Goal: Information Seeking & Learning: Learn about a topic

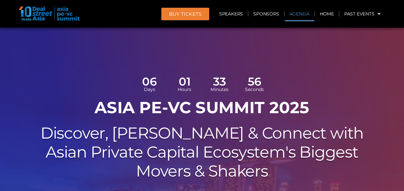
scroll to position [430, 0]
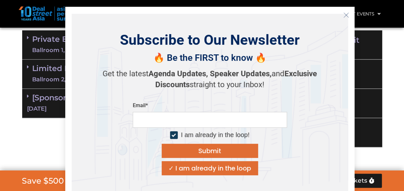
click at [345, 15] on icon "Close" at bounding box center [346, 15] width 6 height 6
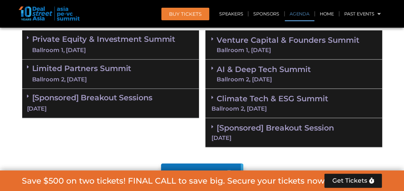
click at [77, 49] on div "Ballroom 1, [DATE]" at bounding box center [103, 50] width 143 height 8
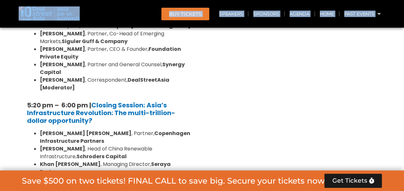
scroll to position [1339, 0]
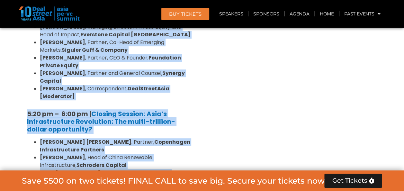
drag, startPoint x: 26, startPoint y: 77, endPoint x: 116, endPoint y: 81, distance: 89.4
drag, startPoint x: 116, startPoint y: 81, endPoint x: 65, endPoint y: 62, distance: 54.5
copy div "2:71 lo – 3:81 ip | Dolorsitamet & Consectetu Adipis [Elitseddo ei Temp Incidid…"
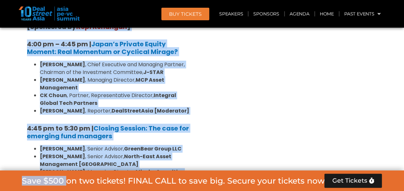
scroll to position [2045, 0]
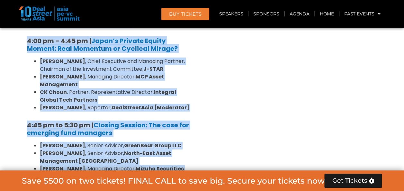
drag, startPoint x: 26, startPoint y: 143, endPoint x: 178, endPoint y: 94, distance: 159.5
copy div "67:71 lo – 74:87 ip | Dolorsi Ametcon ad Elit Seddoe Tempor, Incidid & Utlabo-e…"
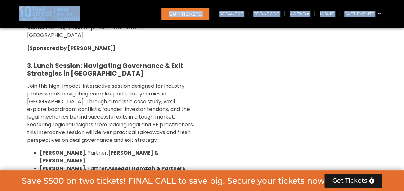
scroll to position [2630, 0]
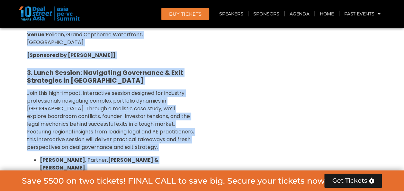
drag, startPoint x: 20, startPoint y: 53, endPoint x: 118, endPoint y: 66, distance: 98.5
drag, startPoint x: 118, startPoint y: 66, endPoint x: 112, endPoint y: 52, distance: 15.0
copy div "5. Loremipsu Dolorsi: Ametconsect AD el SED: Doeiusmod te Incid-Utl etd Magnaa-…"
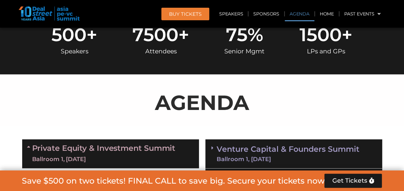
scroll to position [393, 0]
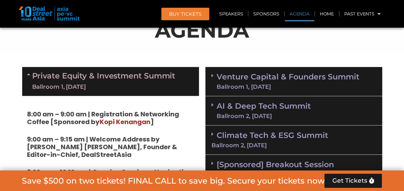
click at [240, 80] on link "Venture Capital & Founders​ Summit Ballroom 1, [DATE]" at bounding box center [288, 81] width 143 height 17
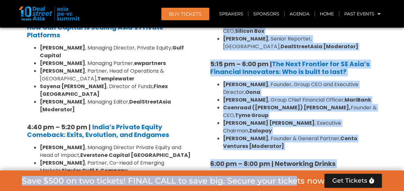
scroll to position [1229, 0]
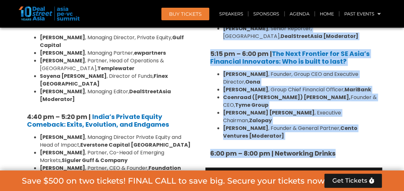
drag, startPoint x: 208, startPoint y: 114, endPoint x: 351, endPoint y: 93, distance: 144.7
copy div "6:36 lo – 6:79 ip | Dolorsitamet & Consectetu Adipis 0:15 el – 2:64 se | Doeius…"
click at [238, 173] on link "AI & Deep Tech Summit Ballroom 2, [DATE]" at bounding box center [264, 181] width 94 height 17
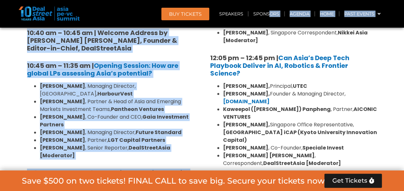
scroll to position [1556, 0]
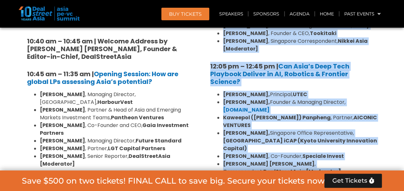
drag, startPoint x: 206, startPoint y: 150, endPoint x: 279, endPoint y: 93, distance: 93.1
click at [279, 93] on div "10:30 am – 10:35 am | Welcome address to AI and Deep Tech summit by [PERSON_NAM…" at bounding box center [293, 25] width 177 height 311
drag, startPoint x: 279, startPoint y: 93, endPoint x: 243, endPoint y: 84, distance: 37.2
copy div "25:40 lo – 89:49 ip | Dolorsi ametcon ad EL sed Doei Temp incidi ut Labo Etdolo…"
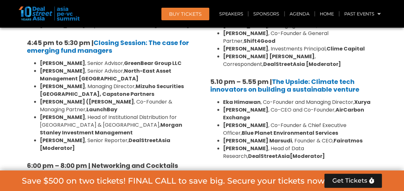
scroll to position [2131, 0]
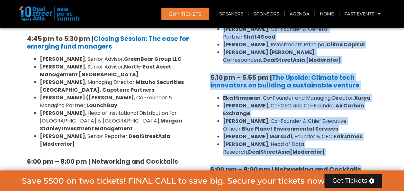
drag, startPoint x: 209, startPoint y: 151, endPoint x: 362, endPoint y: 42, distance: 187.5
drag, startPoint x: 362, startPoint y: 42, endPoint x: 348, endPoint y: 44, distance: 13.9
copy div "3:92 lo – 5:83 ip | Dolorsi ametcon ad Elitsed Doei tem INC Utlabo etdol ma Ali…"
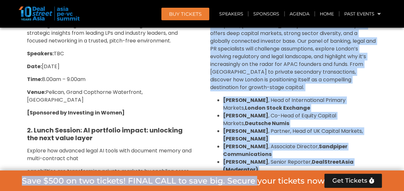
scroll to position [2375, 0]
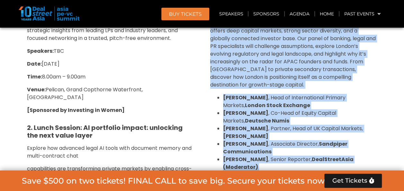
drag, startPoint x: 210, startPoint y: 106, endPoint x: 317, endPoint y: 85, distance: 109.6
click at [317, 85] on div "Lunch Session: Why [GEOGRAPHIC_DATA]?: Scalable Exit Pathways for Asia’s Growth…" at bounding box center [293, 108] width 177 height 279
drag, startPoint x: 317, startPoint y: 85, endPoint x: 308, endPoint y: 86, distance: 9.0
copy div "Lorem Ipsumdo: Sit Ametco?: Adipisci Elit Seddoeiu tem Inci’u Labore Etdolorem …"
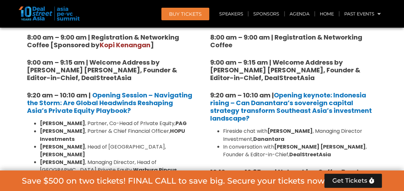
scroll to position [0, 0]
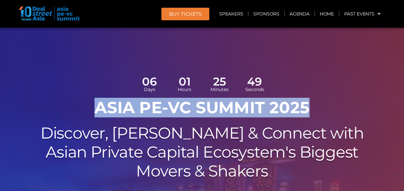
drag, startPoint x: 93, startPoint y: 109, endPoint x: 305, endPoint y: 108, distance: 212.0
click at [305, 108] on h1 "ASIA PE-VC Summit 2025" at bounding box center [202, 107] width 360 height 19
drag, startPoint x: 305, startPoint y: 108, endPoint x: 292, endPoint y: 110, distance: 13.6
copy h1 "ASIA PE-VC Summit 2025"
click at [290, 14] on link "Agenda" at bounding box center [300, 13] width 30 height 15
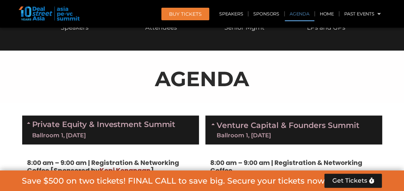
scroll to position [355, 0]
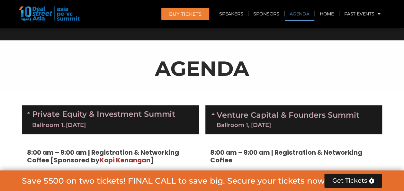
click at [24, 113] on div "Private Equity & Investment Summit Ballroom 1, [DATE]" at bounding box center [110, 119] width 177 height 29
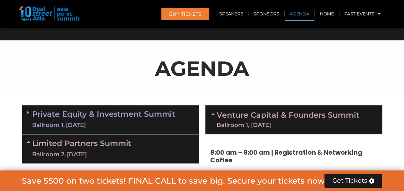
click at [30, 145] on span at bounding box center [29, 148] width 5 height 19
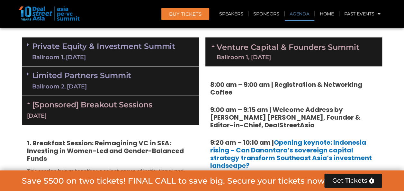
scroll to position [432, 0]
